Goal: Task Accomplishment & Management: Manage account settings

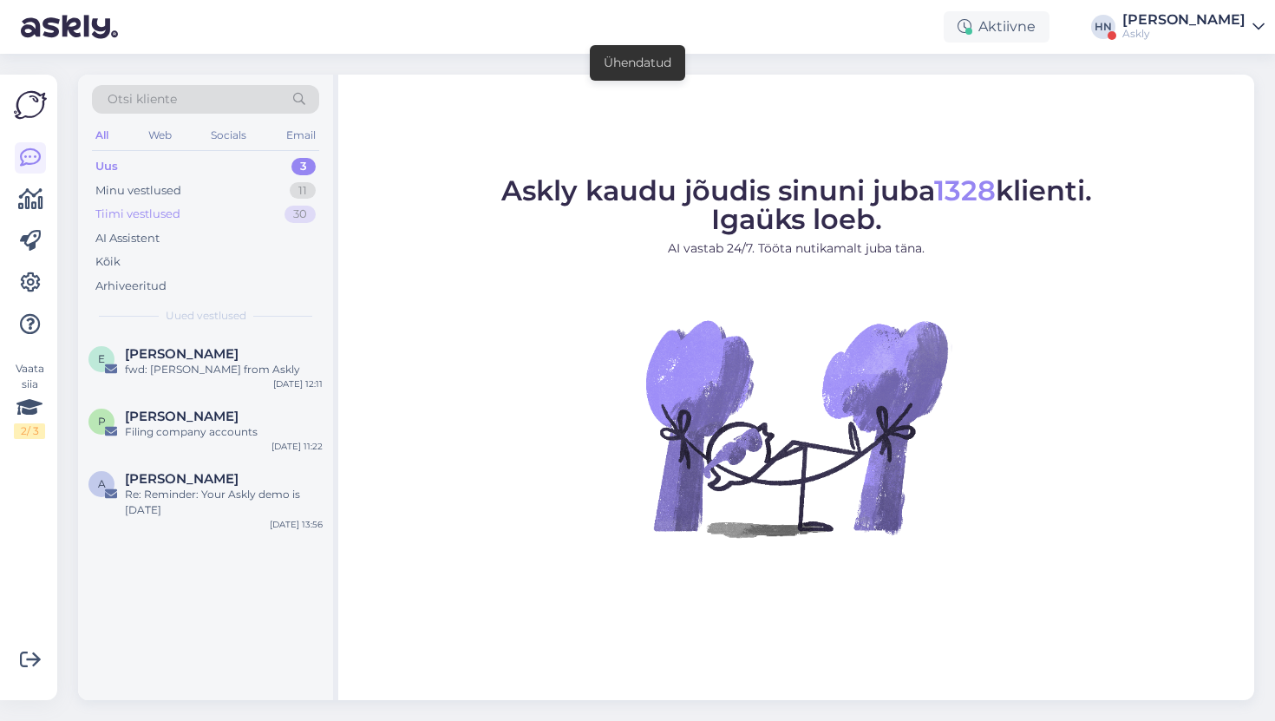
click at [265, 202] on div "Tiimi vestlused 30" at bounding box center [205, 214] width 227 height 24
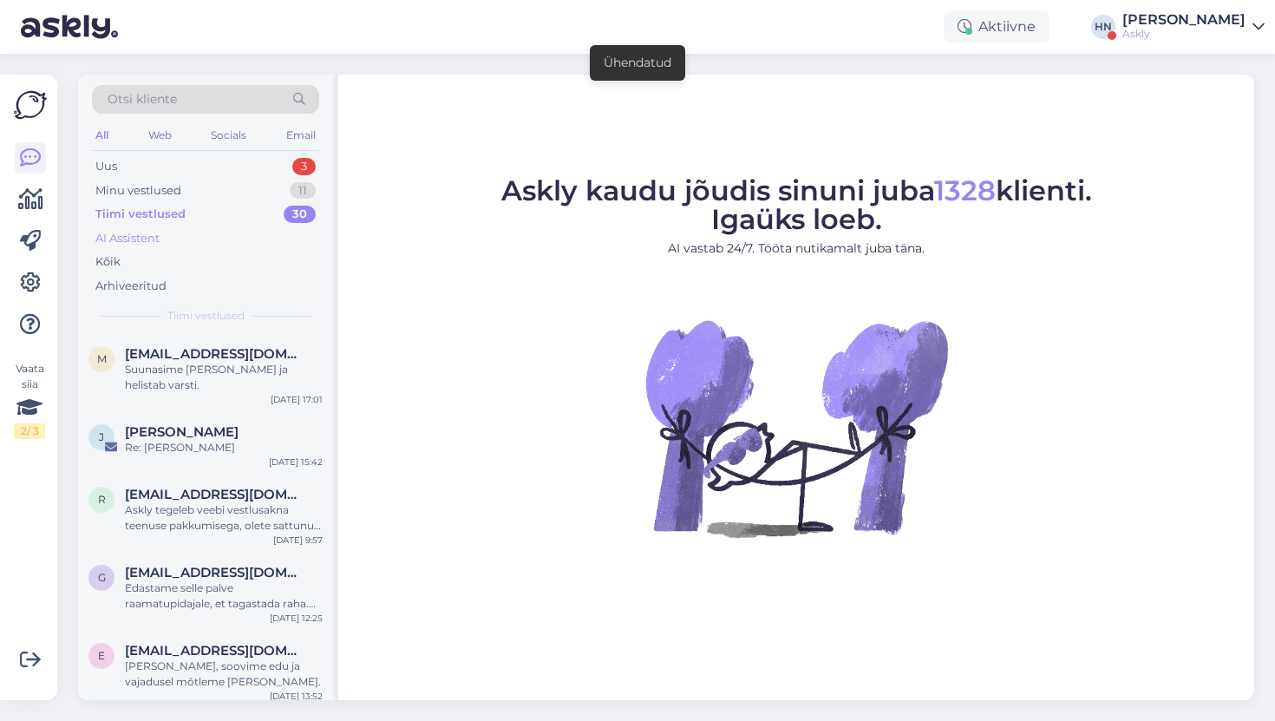
click at [230, 238] on div "AI Assistent" at bounding box center [205, 238] width 227 height 24
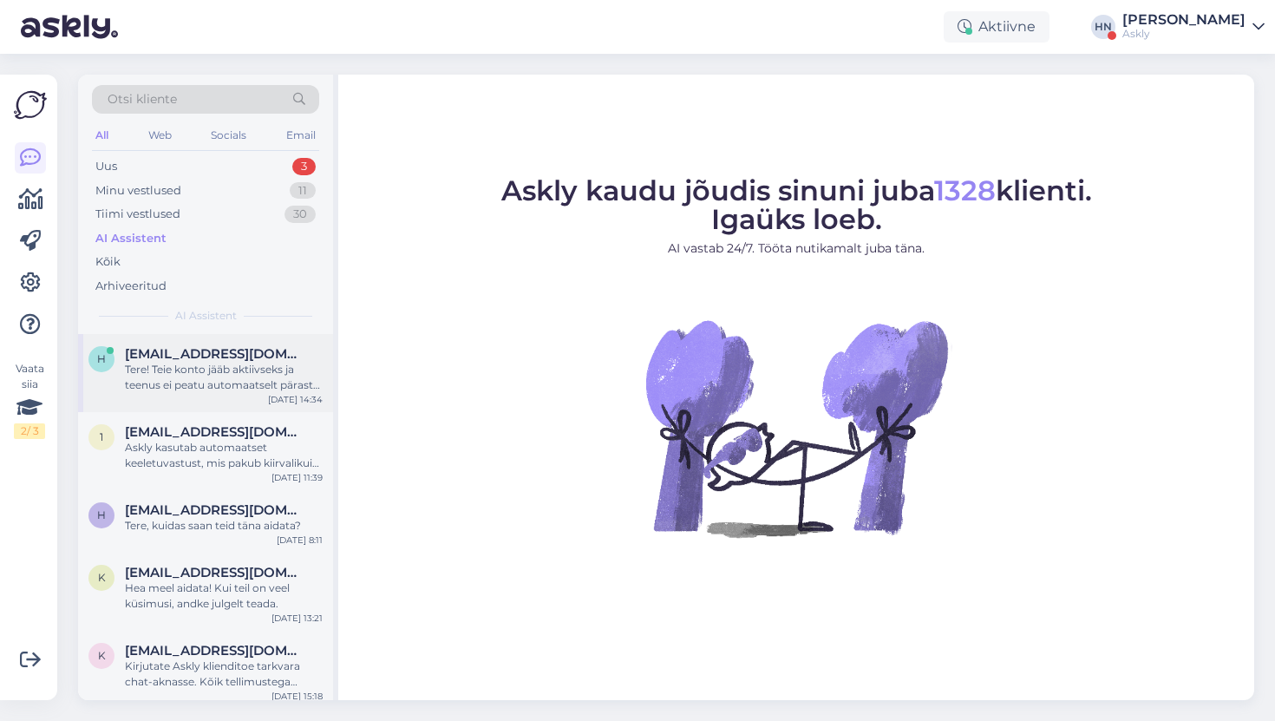
click at [178, 343] on div "h heleri.otsmaa@gmail.com Tere! Teie konto jääb aktiivseks ja teenus ei peatu a…" at bounding box center [205, 373] width 255 height 78
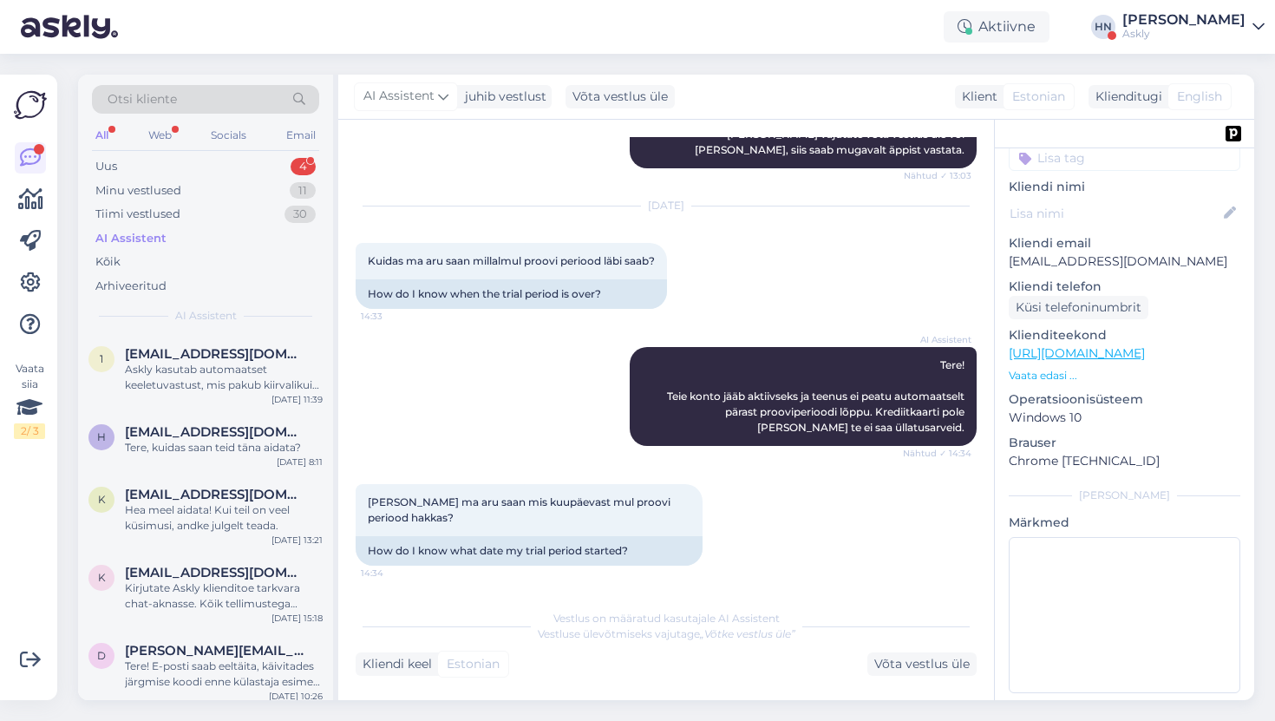
scroll to position [1450, 0]
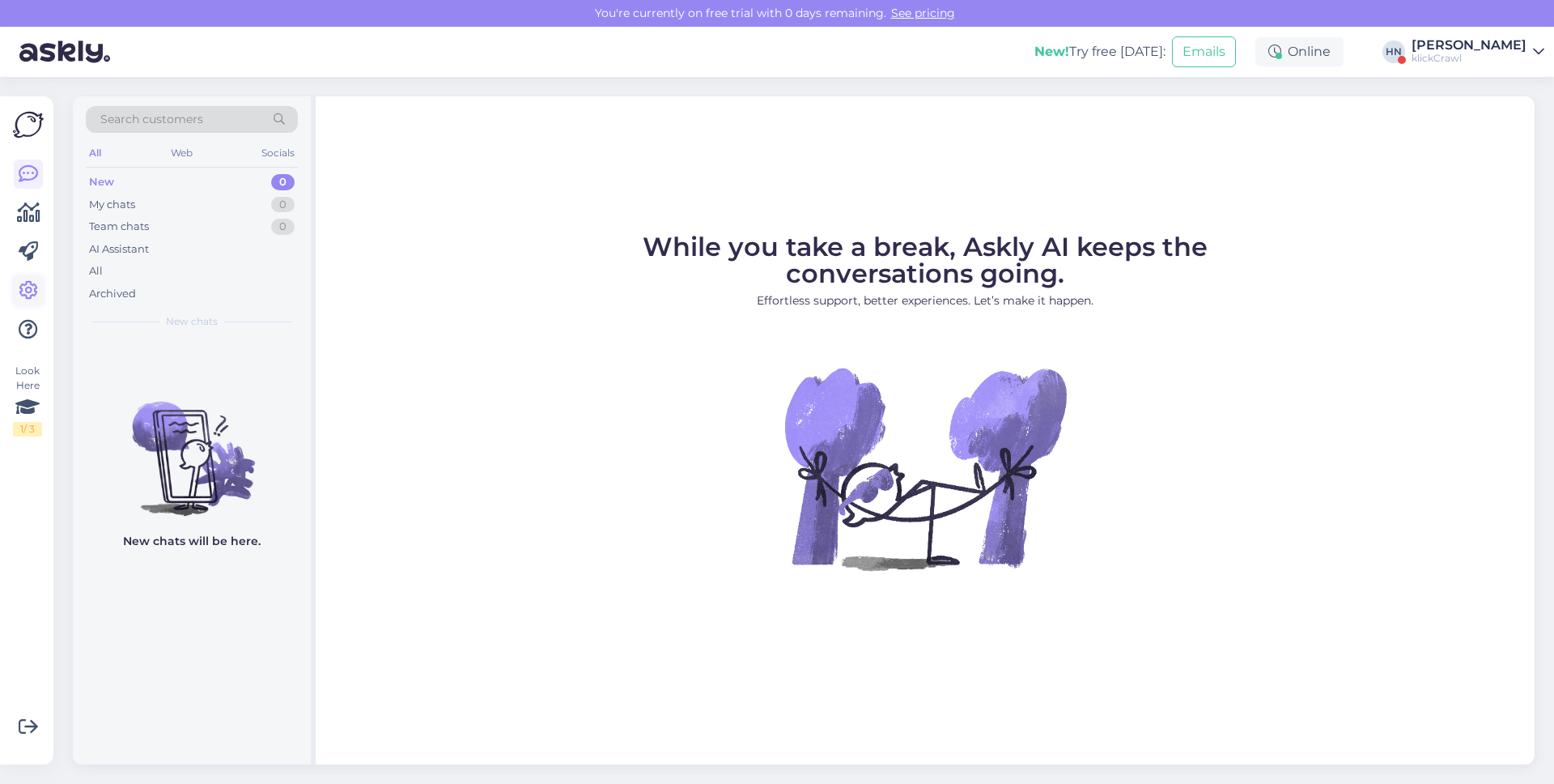
click at [21, 290] on icon at bounding box center [28, 290] width 20 height 20
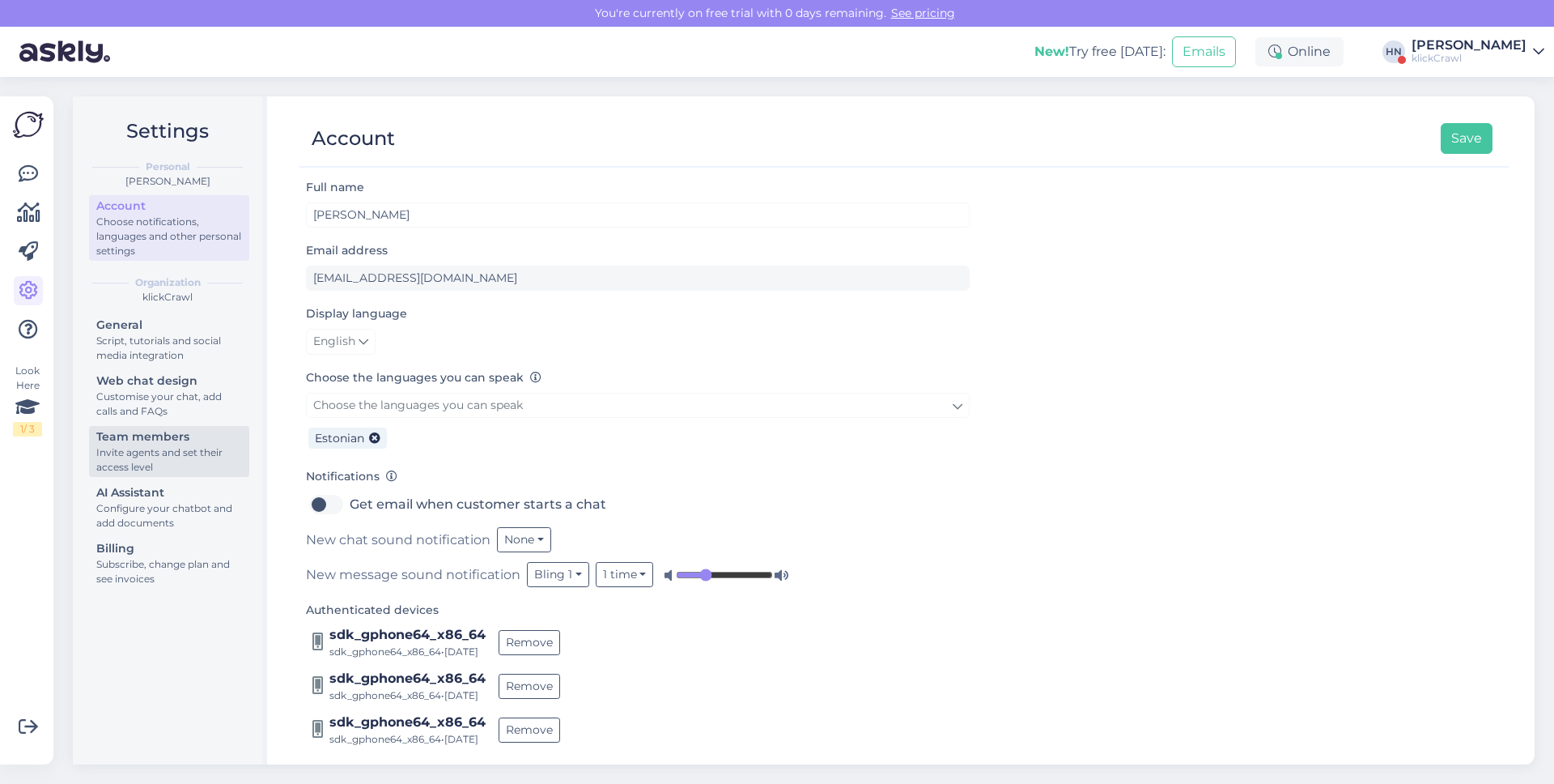
click at [163, 457] on div "Invite agents and set their access level" at bounding box center [169, 459] width 146 height 29
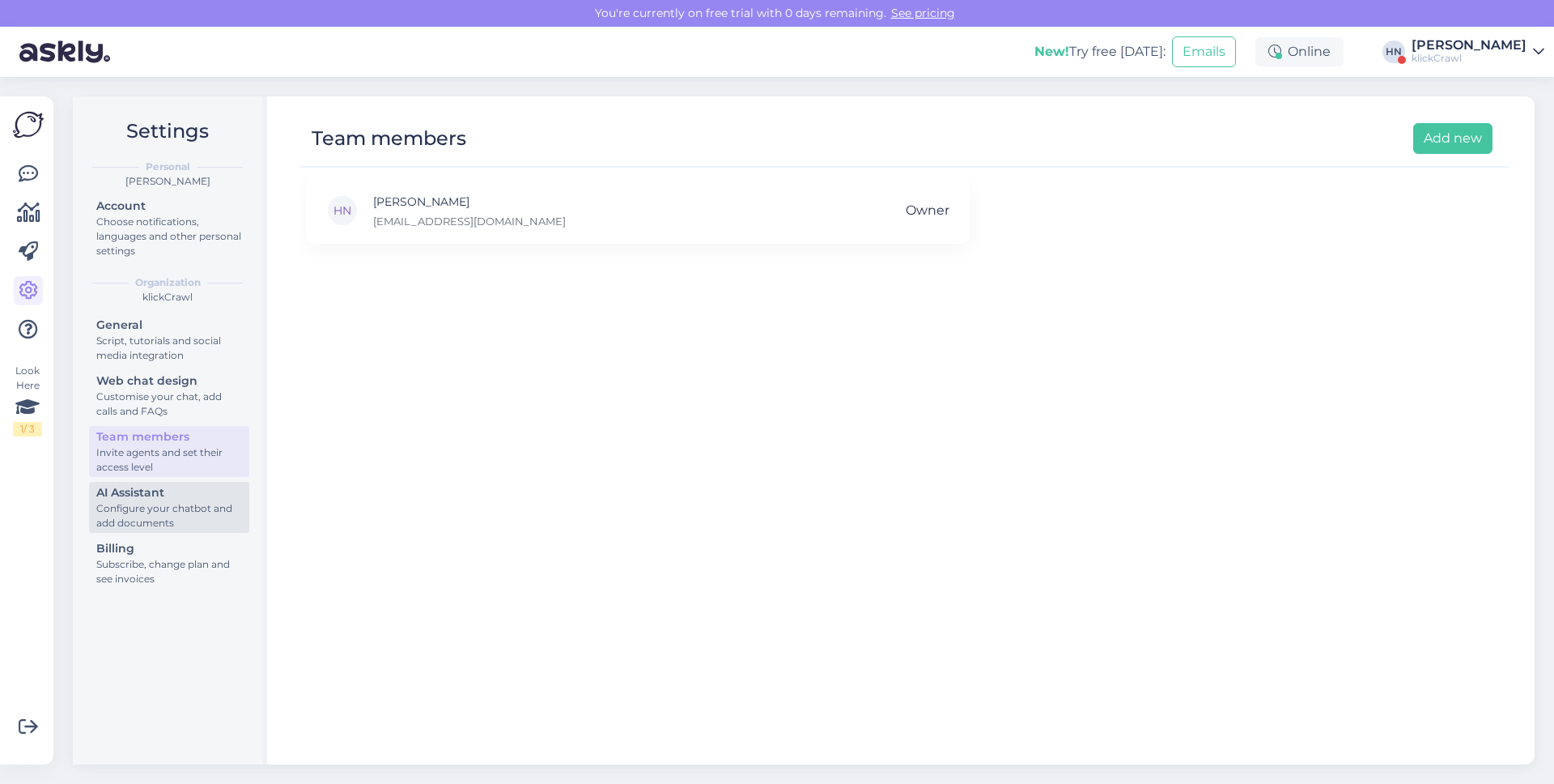
click at [159, 508] on div "Configure your chatbot and add documents" at bounding box center [169, 515] width 146 height 29
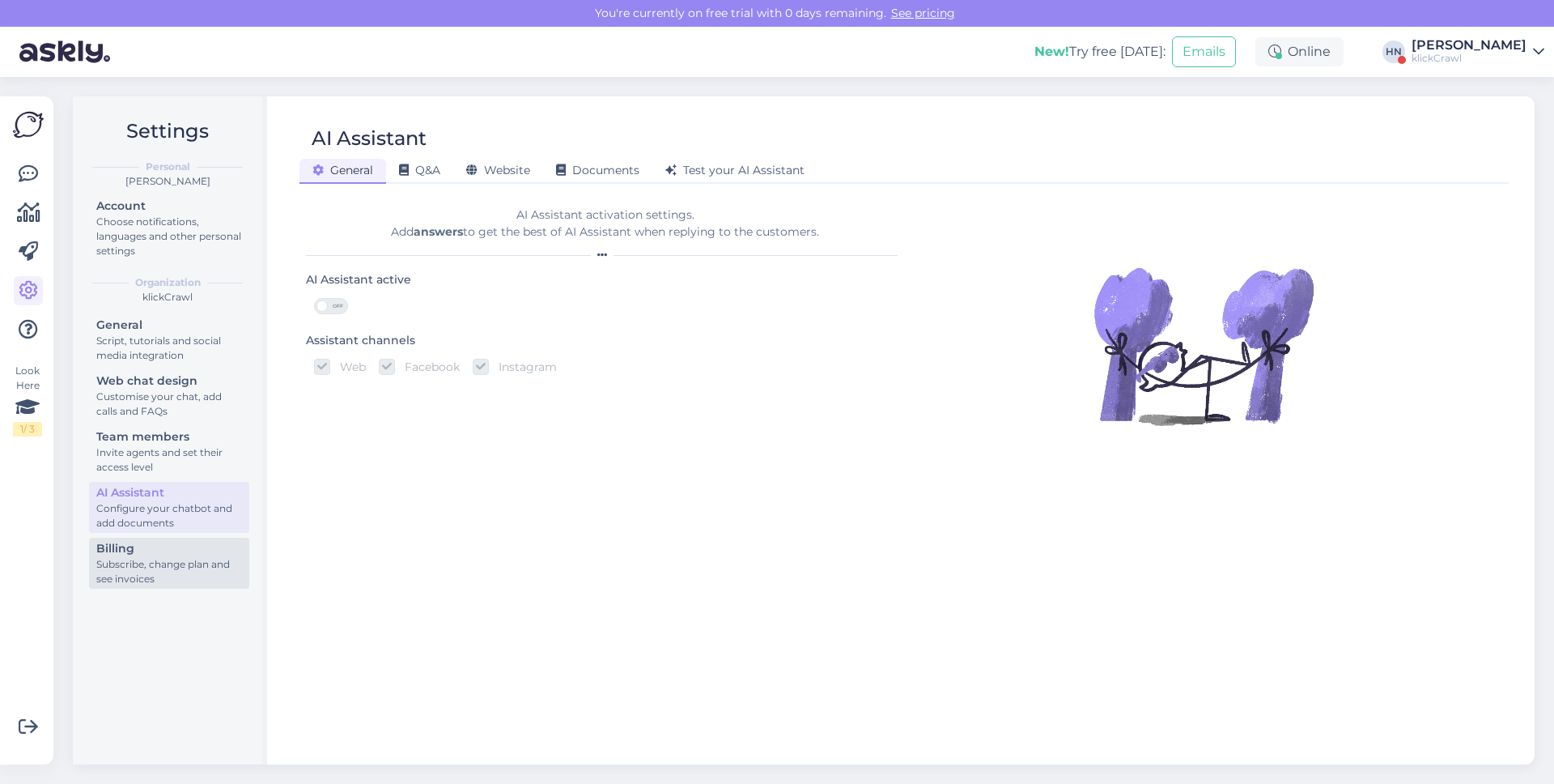
click at [148, 557] on div "Subscribe, change plan and see invoices" at bounding box center [169, 571] width 146 height 29
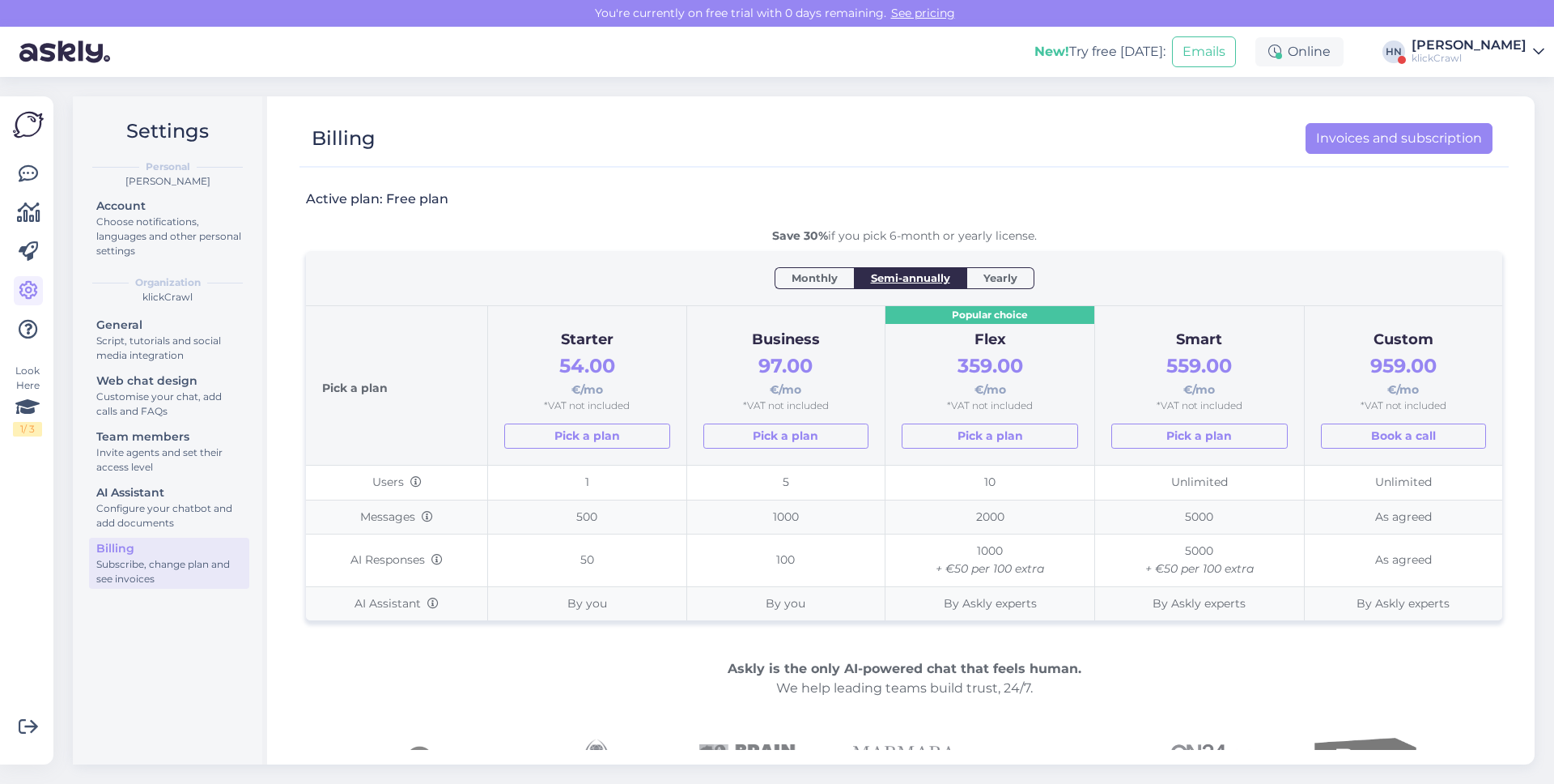
click at [578, 190] on div "Active plan: Free plan" at bounding box center [904, 209] width 1197 height 37
click at [1490, 48] on div "[PERSON_NAME]" at bounding box center [1468, 46] width 115 height 13
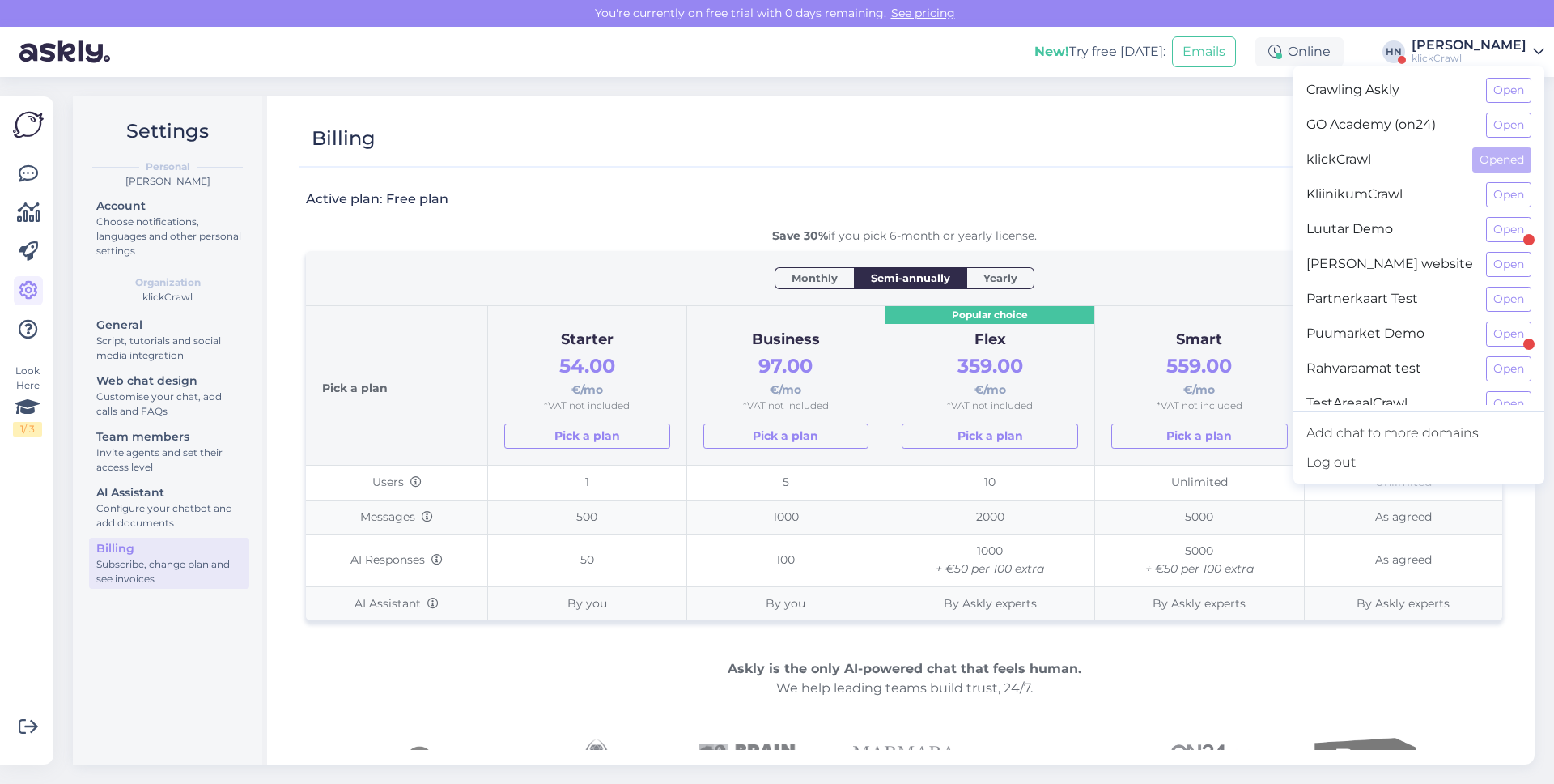
click at [1488, 315] on div "Partnerkaart Test Open" at bounding box center [1419, 299] width 251 height 35
click at [1488, 314] on div "Partnerkaart Test Open" at bounding box center [1419, 299] width 251 height 35
click at [1500, 295] on button "Open" at bounding box center [1508, 299] width 46 height 25
